Goal: Check status: Check status

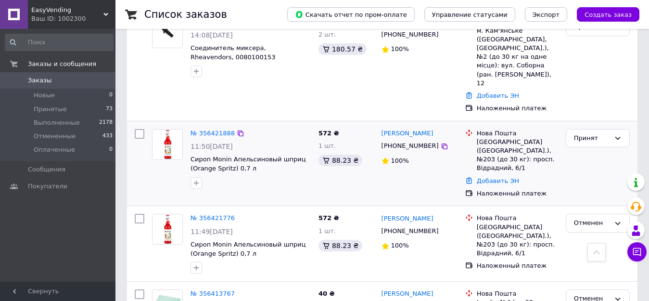
scroll to position [289, 0]
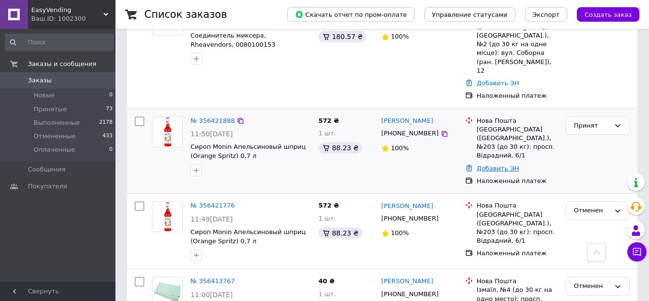
click at [497, 165] on link "Добавить ЭН" at bounding box center [498, 168] width 42 height 7
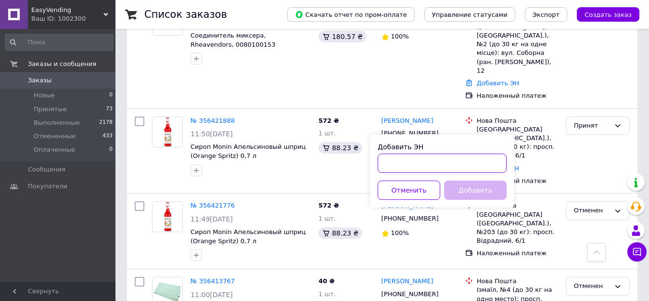
click at [419, 164] on input "Добавить ЭН" at bounding box center [442, 163] width 129 height 19
paste input "20400471814518"
type input "20400471814518"
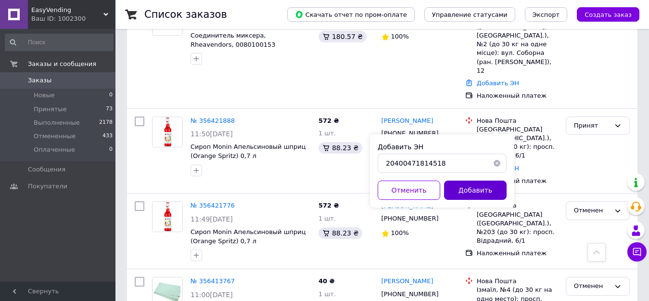
click at [466, 190] on button "Добавить" at bounding box center [475, 189] width 63 height 19
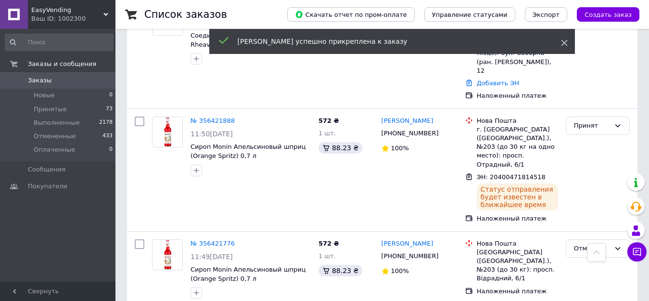
click at [566, 44] on use at bounding box center [564, 43] width 6 height 6
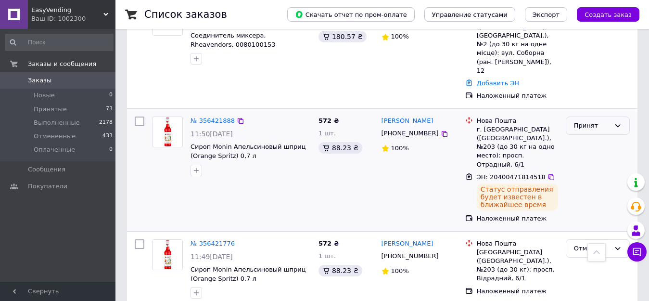
click at [607, 121] on div "Принят" at bounding box center [592, 126] width 36 height 10
click at [602, 137] on li "Выполнен" at bounding box center [597, 146] width 63 height 18
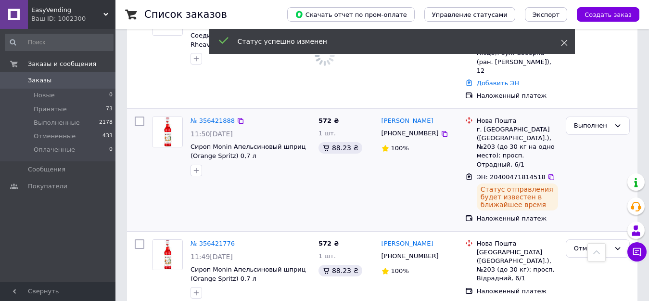
click at [564, 43] on icon at bounding box center [564, 42] width 7 height 7
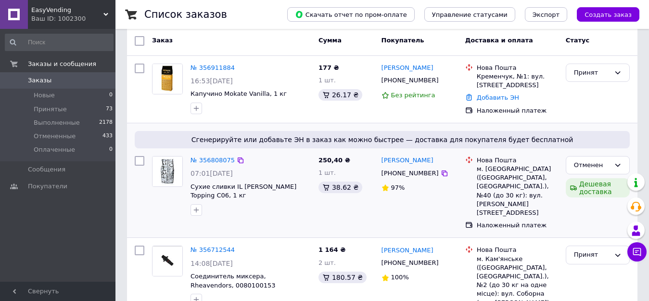
scroll to position [0, 0]
